Goal: Navigation & Orientation: Understand site structure

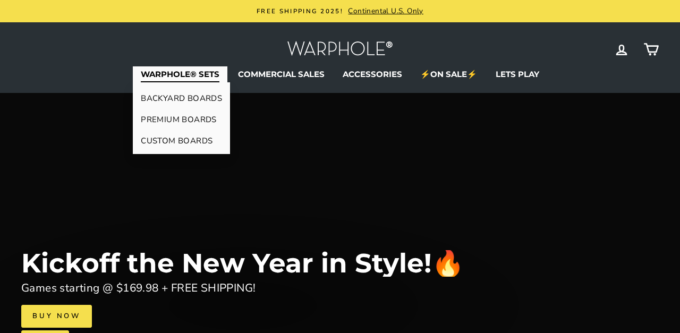
click at [195, 97] on link "BACKYARD BOARDS" at bounding box center [181, 98] width 97 height 21
click at [184, 116] on link "PREMIUM BOARDS" at bounding box center [181, 119] width 97 height 21
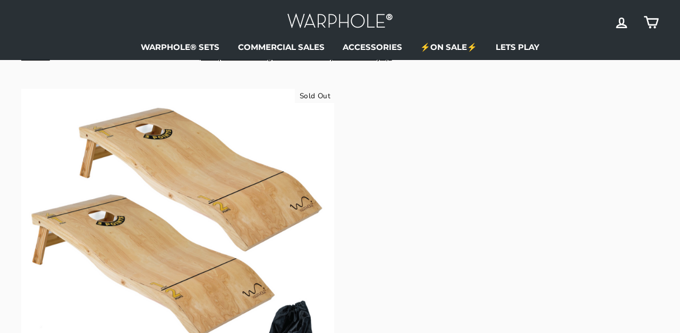
scroll to position [104, 0]
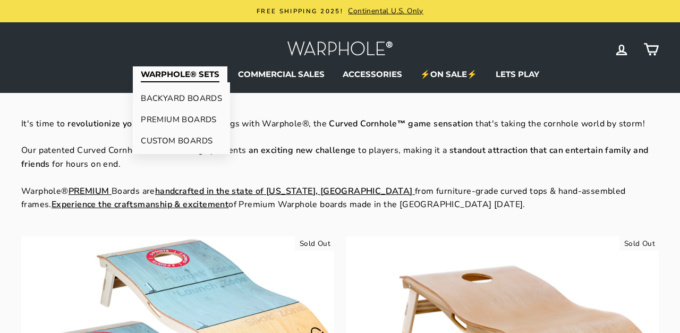
click at [185, 140] on link "CUSTOM BOARDS" at bounding box center [181, 140] width 97 height 21
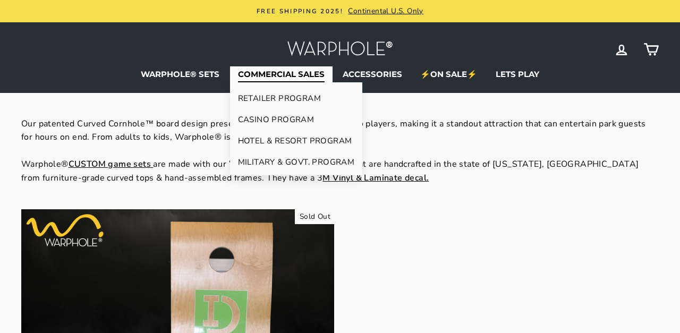
click at [271, 97] on link "RETAILER PROGRAM" at bounding box center [296, 98] width 133 height 21
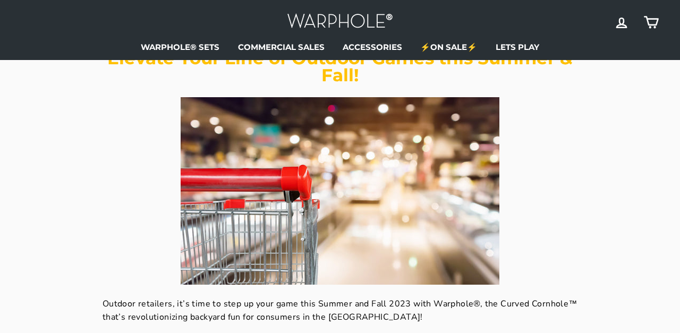
scroll to position [109, 0]
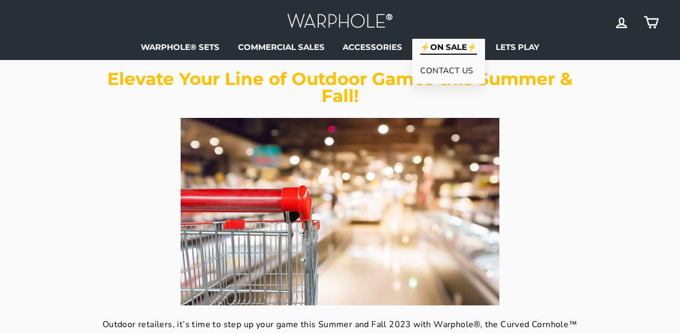
click at [446, 48] on link "⚡ON SALE⚡" at bounding box center [448, 47] width 73 height 16
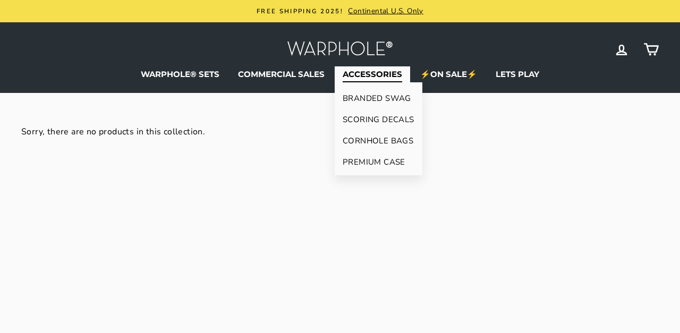
click at [358, 141] on link "CORNHOLE BAGS" at bounding box center [378, 140] width 88 height 21
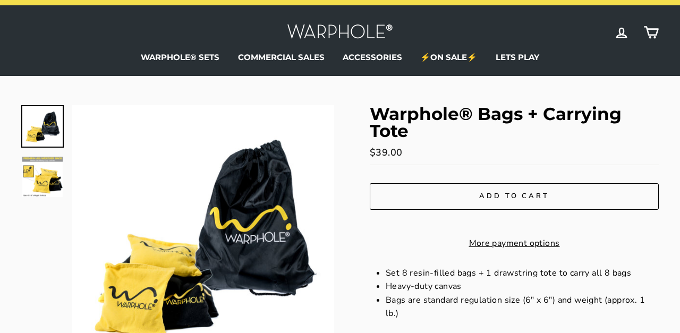
scroll to position [15, 0]
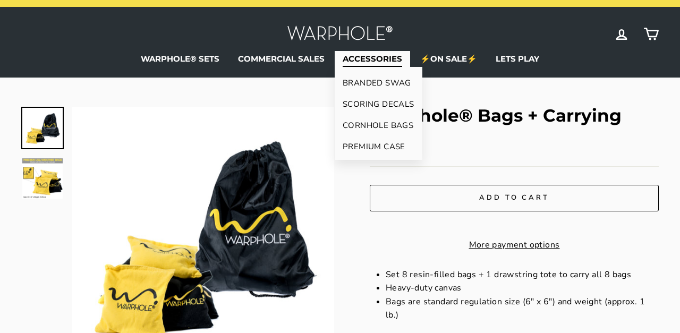
click at [370, 148] on link "PREMIUM CASE" at bounding box center [378, 146] width 88 height 21
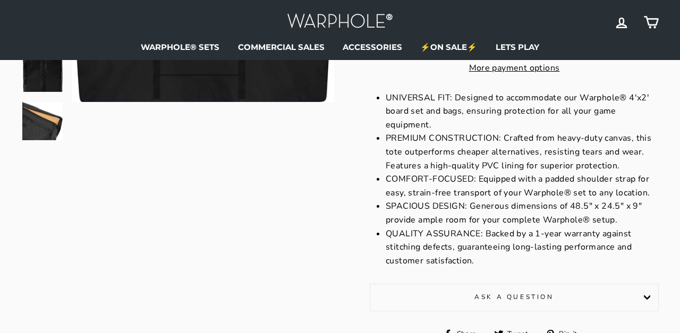
scroll to position [187, 0]
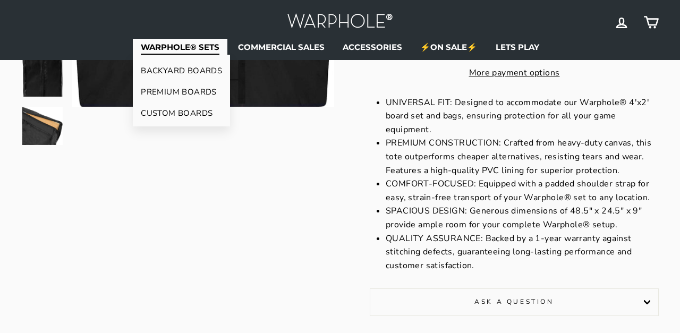
click at [196, 68] on link "BACKYARD BOARDS" at bounding box center [181, 70] width 97 height 21
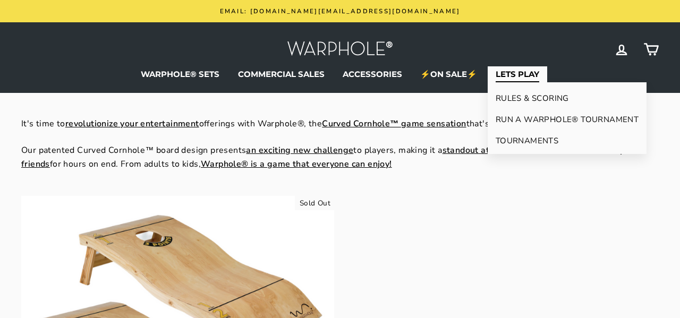
click at [509, 98] on link "RULES & SCORING" at bounding box center [566, 98] width 159 height 21
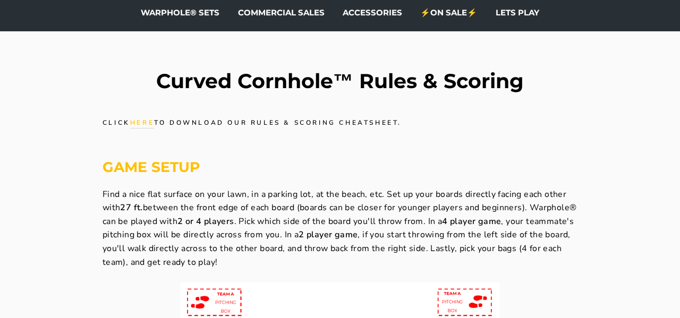
scroll to position [54, 0]
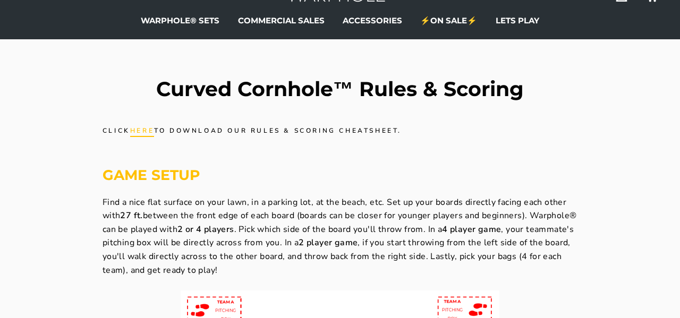
click at [143, 132] on link "here" at bounding box center [142, 131] width 24 height 11
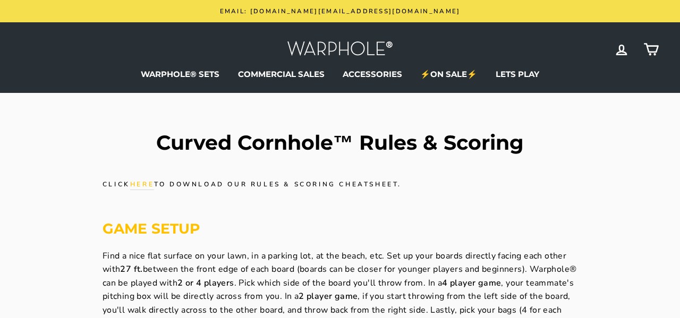
scroll to position [0, 0]
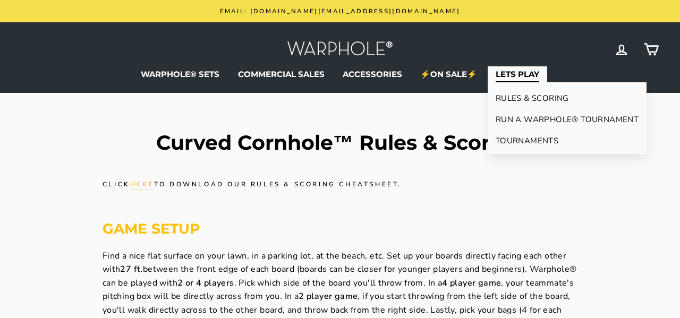
click at [506, 141] on link "TOURNAMENTS" at bounding box center [566, 140] width 159 height 21
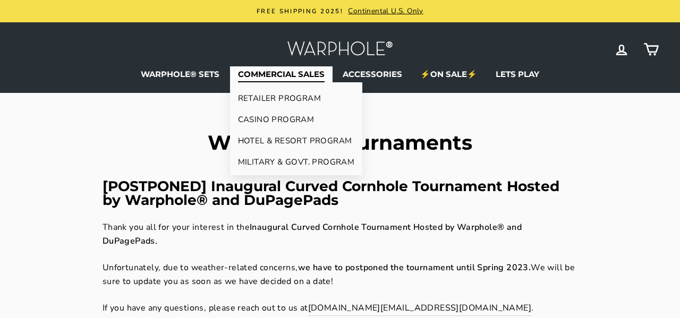
click at [270, 116] on link "CASINO PROGRAM" at bounding box center [296, 119] width 133 height 21
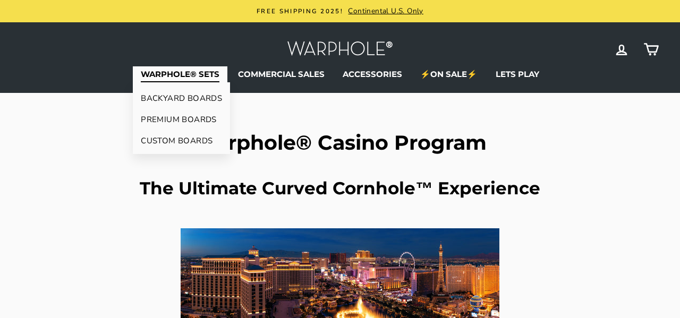
click at [199, 94] on link "BACKYARD BOARDS" at bounding box center [181, 98] width 97 height 21
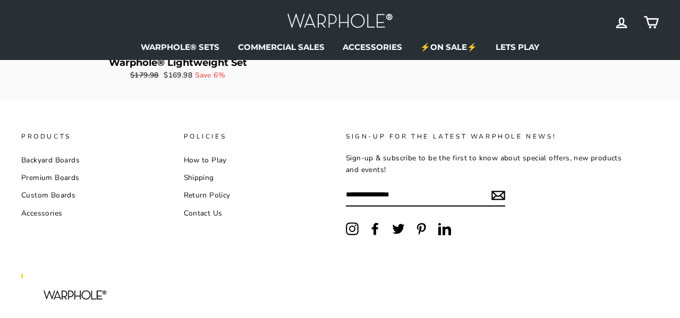
scroll to position [458, 0]
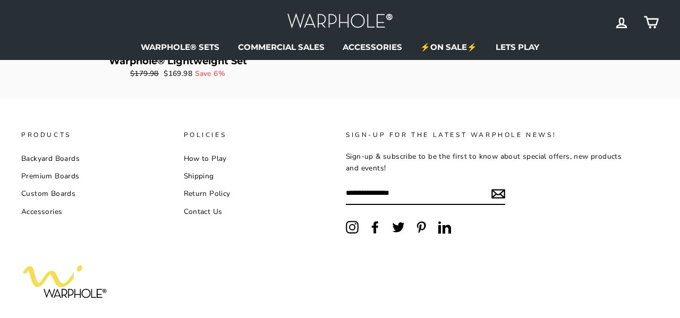
click at [201, 175] on link "Shipping" at bounding box center [199, 176] width 30 height 16
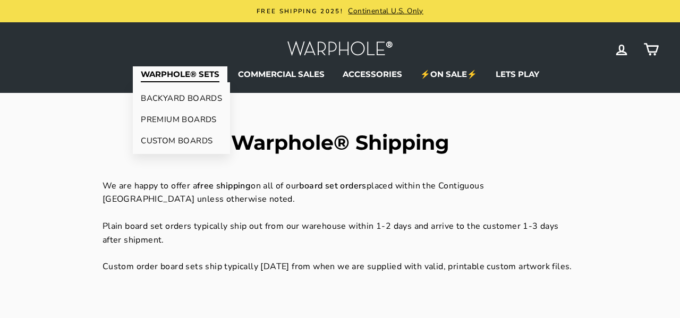
click at [182, 99] on link "BACKYARD BOARDS" at bounding box center [181, 98] width 97 height 21
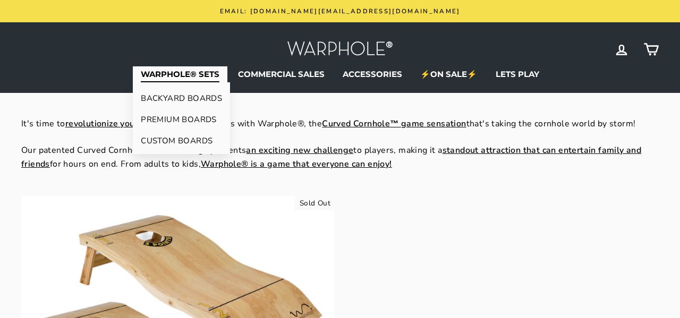
click at [172, 117] on link "PREMIUM BOARDS" at bounding box center [181, 119] width 97 height 21
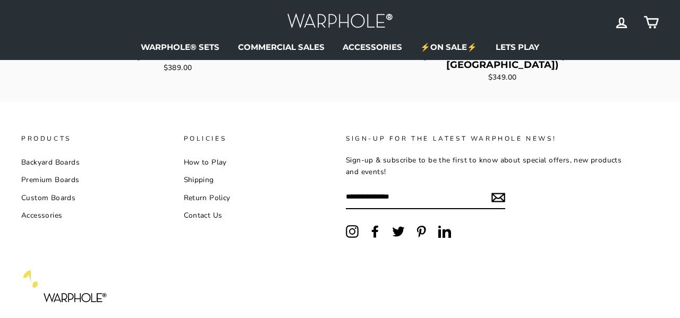
scroll to position [505, 0]
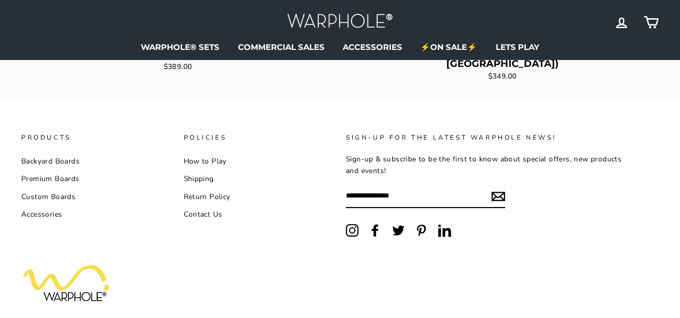
click at [56, 189] on link "Custom Boards" at bounding box center [48, 197] width 54 height 16
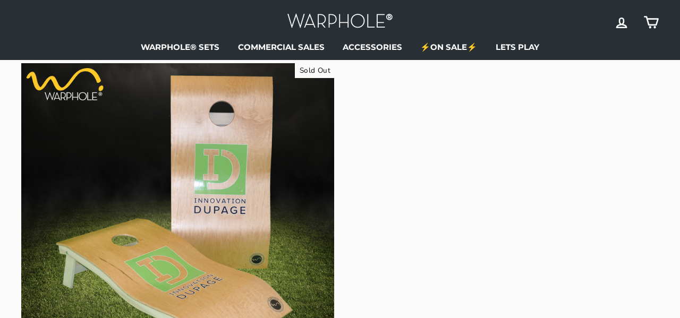
scroll to position [145, 0]
